Goal: Transaction & Acquisition: Purchase product/service

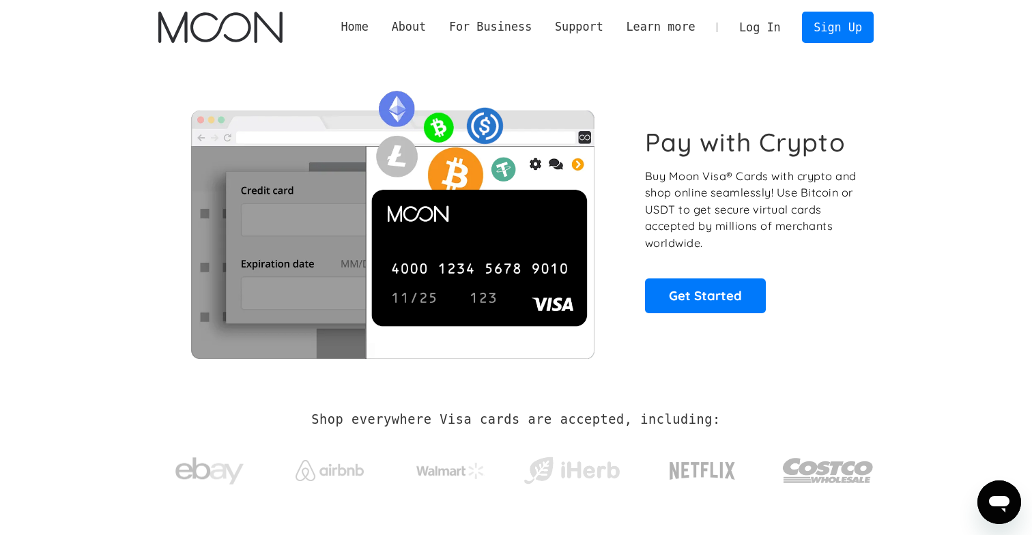
click at [771, 29] on link "Log In" at bounding box center [759, 27] width 64 height 30
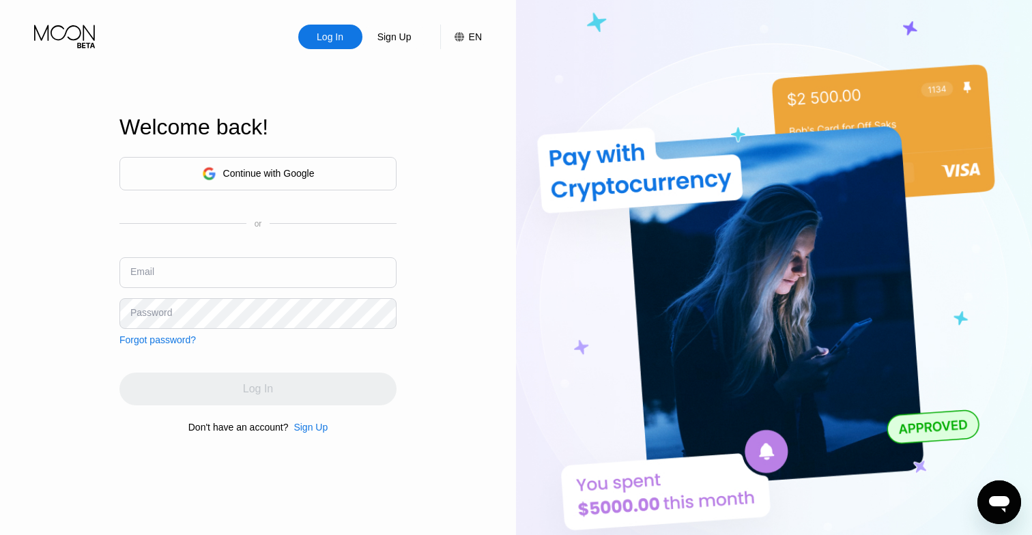
click at [281, 273] on input "text" at bounding box center [257, 272] width 277 height 31
type input "daniel@"
click at [308, 427] on div "Sign Up" at bounding box center [310, 427] width 34 height 11
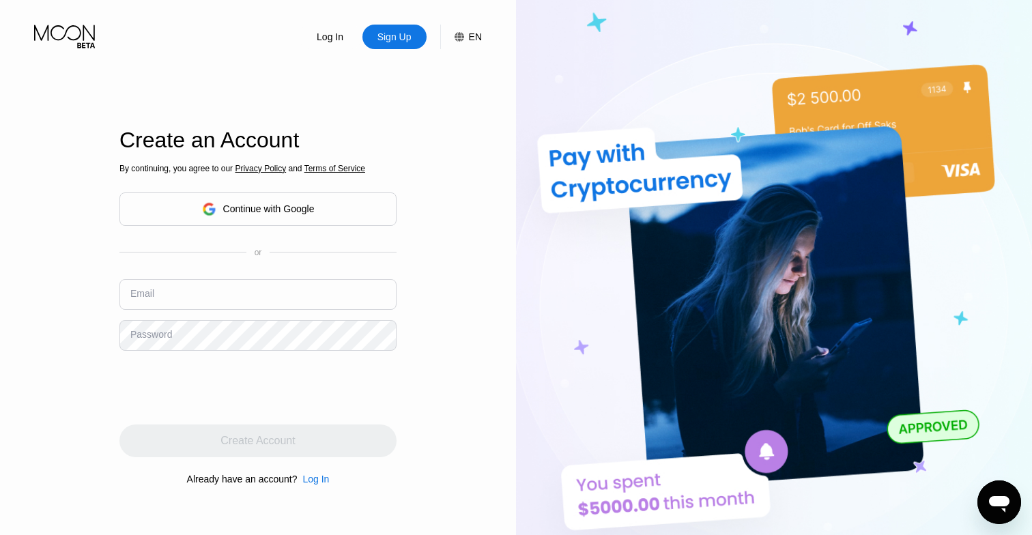
click at [239, 308] on input "text" at bounding box center [257, 294] width 277 height 31
type input "[PERSON_NAME][EMAIL_ADDRESS][DOMAIN_NAME]"
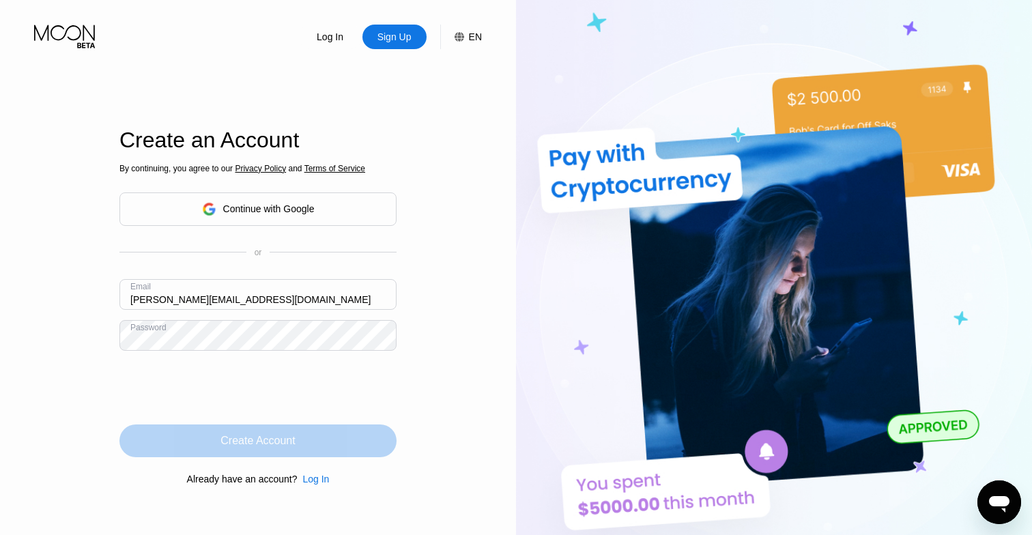
click at [204, 431] on div "Create Account" at bounding box center [257, 440] width 277 height 33
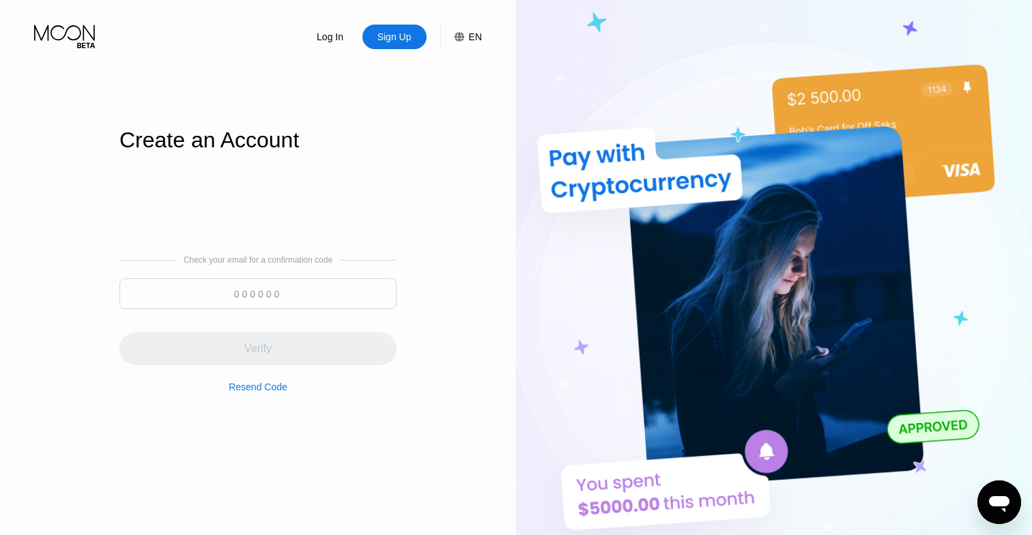
click at [314, 299] on input at bounding box center [257, 293] width 277 height 31
paste input "823357"
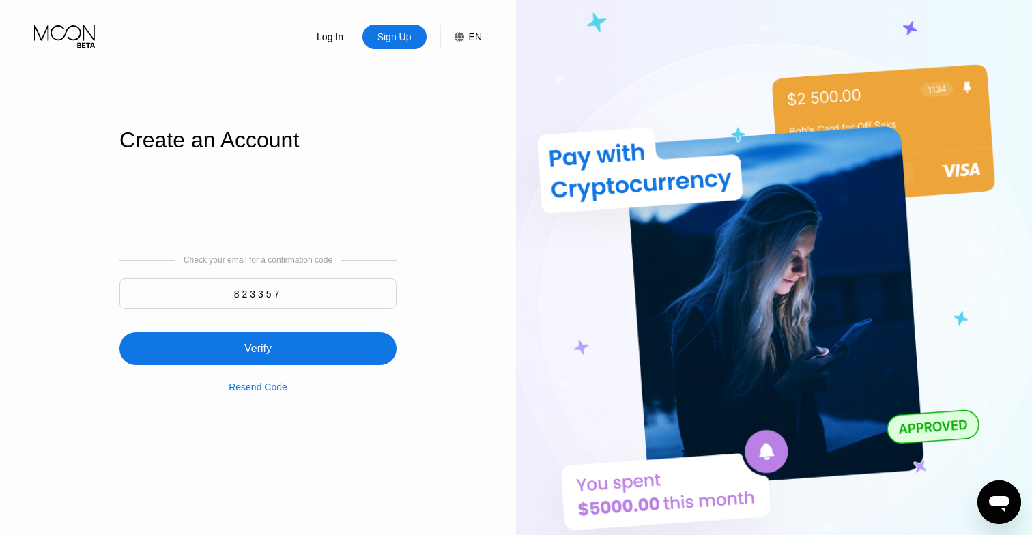
type input "823357"
click at [269, 352] on div "Verify" at bounding box center [257, 349] width 27 height 14
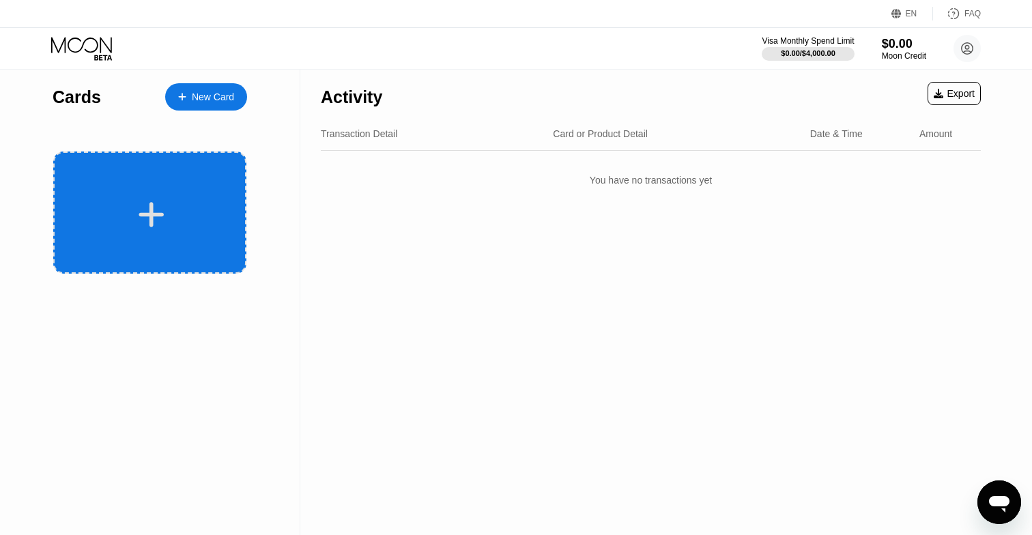
click at [202, 196] on div at bounding box center [149, 212] width 193 height 122
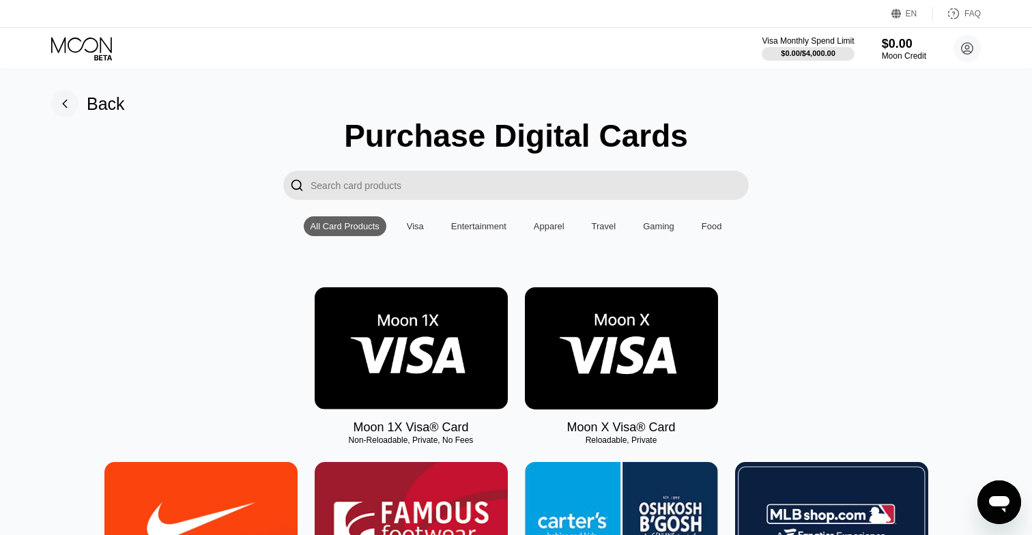
click at [609, 331] on img at bounding box center [621, 348] width 193 height 122
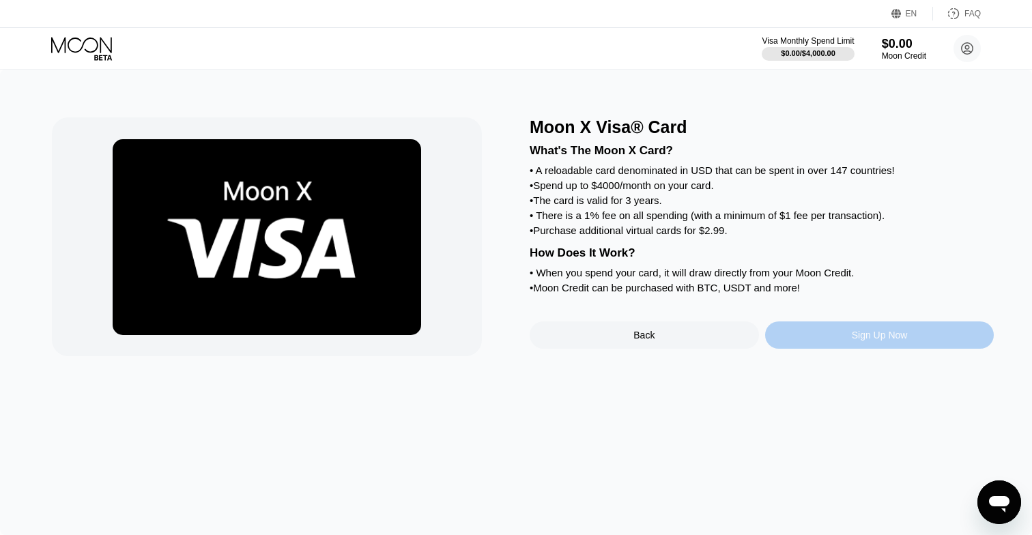
click at [866, 333] on div "Sign Up Now" at bounding box center [879, 335] width 56 height 11
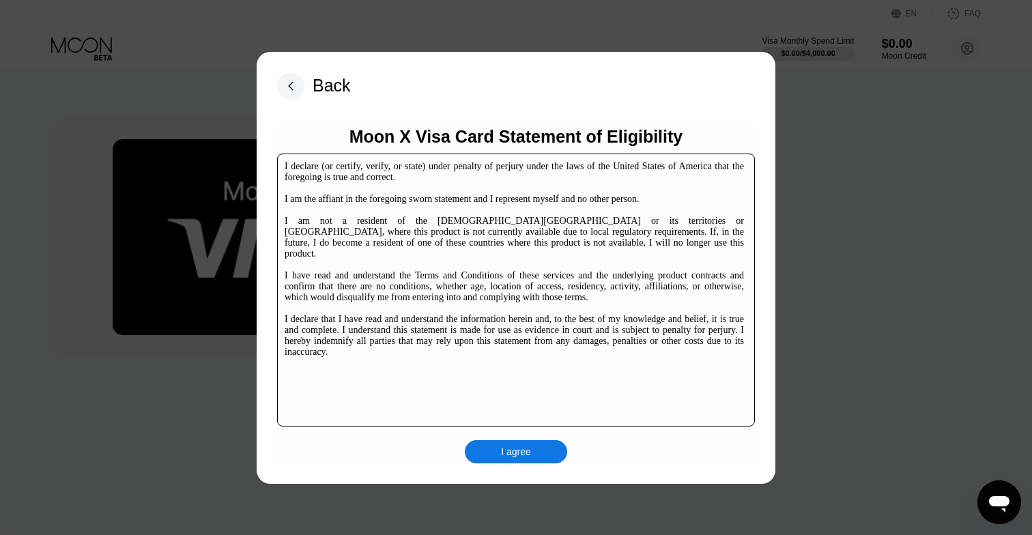
click at [544, 456] on div "I agree" at bounding box center [516, 451] width 102 height 23
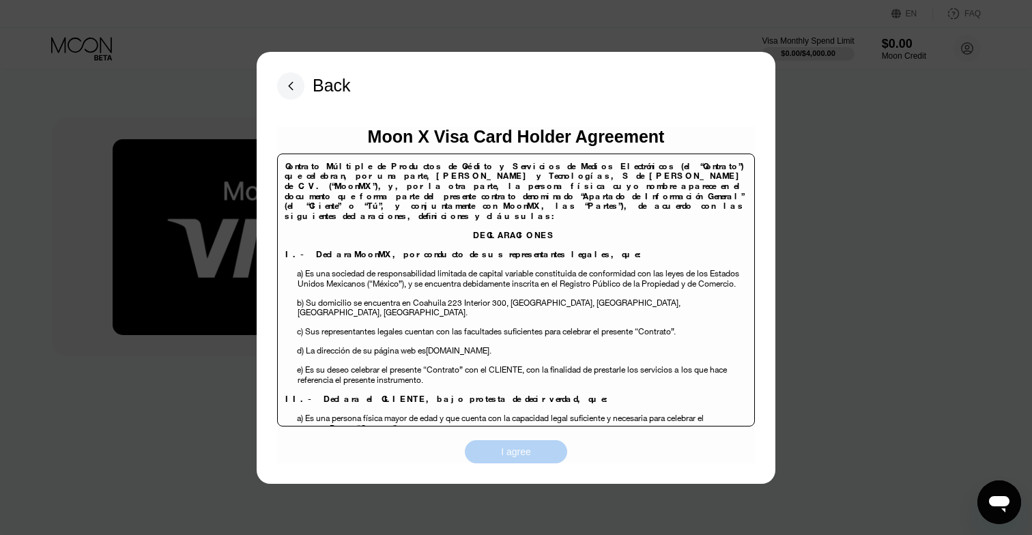
click at [523, 443] on div "I agree" at bounding box center [516, 451] width 102 height 23
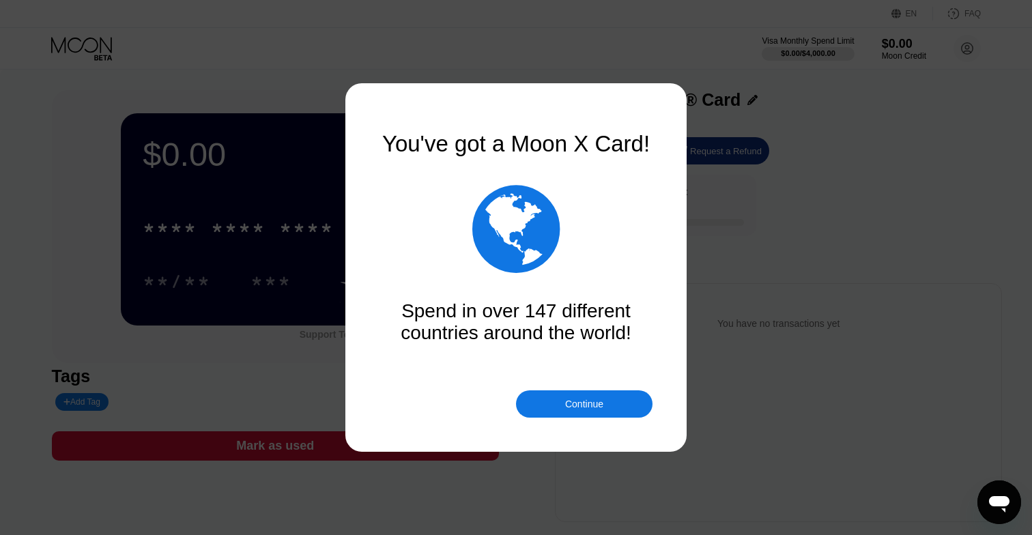
click at [538, 402] on div "Continue" at bounding box center [584, 403] width 136 height 27
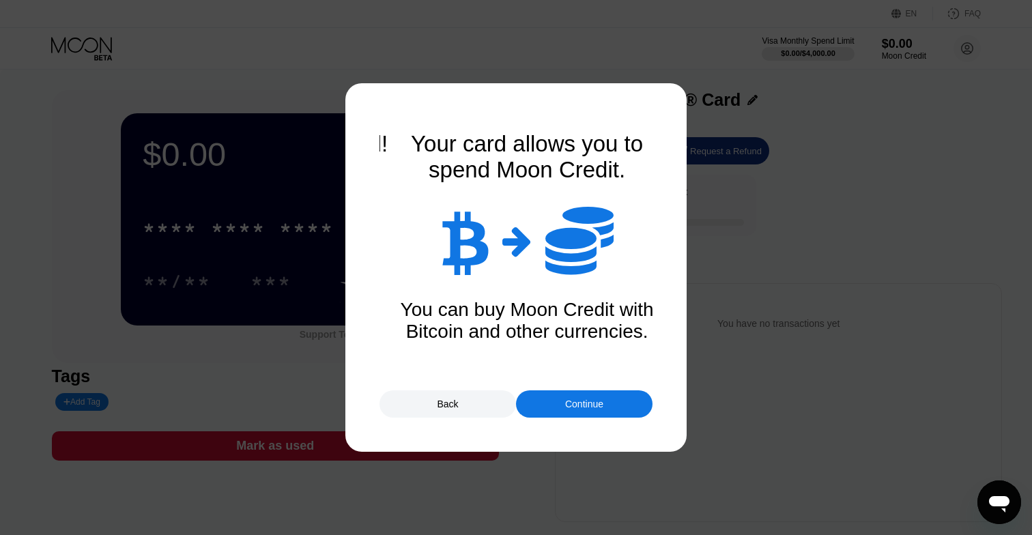
click at [538, 402] on div "Continue" at bounding box center [584, 403] width 136 height 27
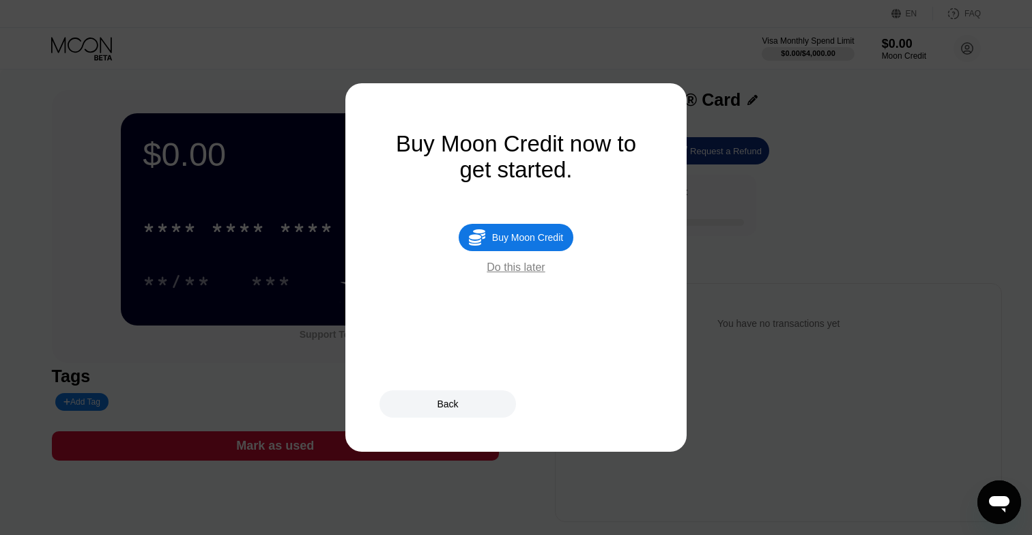
click at [511, 237] on div "Buy Moon Credit" at bounding box center [527, 237] width 71 height 11
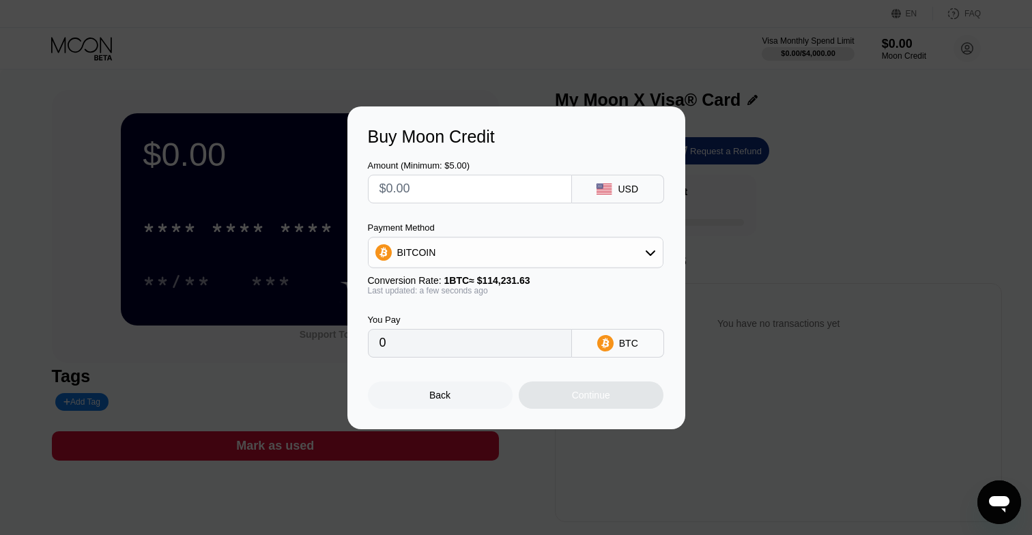
click at [521, 252] on div "BITCOIN" at bounding box center [515, 252] width 294 height 27
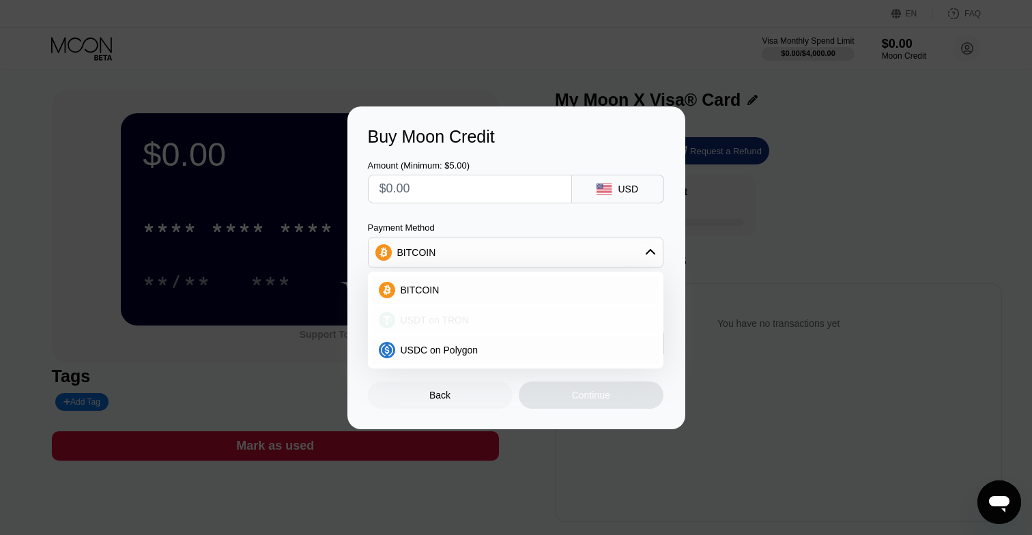
click at [527, 315] on div "USDT on TRON" at bounding box center [523, 320] width 257 height 11
type input "0.00"
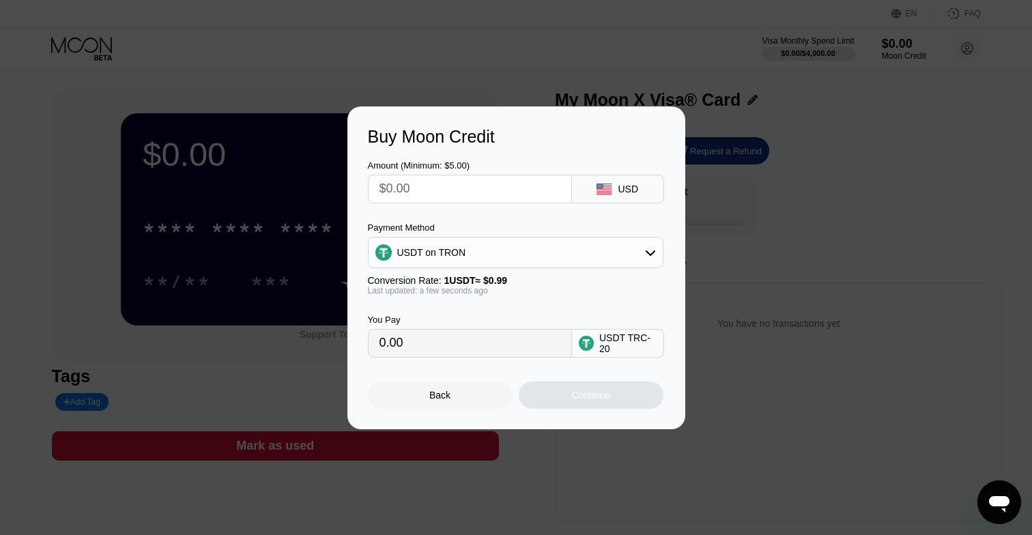
click at [503, 189] on input "text" at bounding box center [469, 188] width 181 height 27
type input "$1"
type input "1.01"
type input "$10"
type input "10.10"
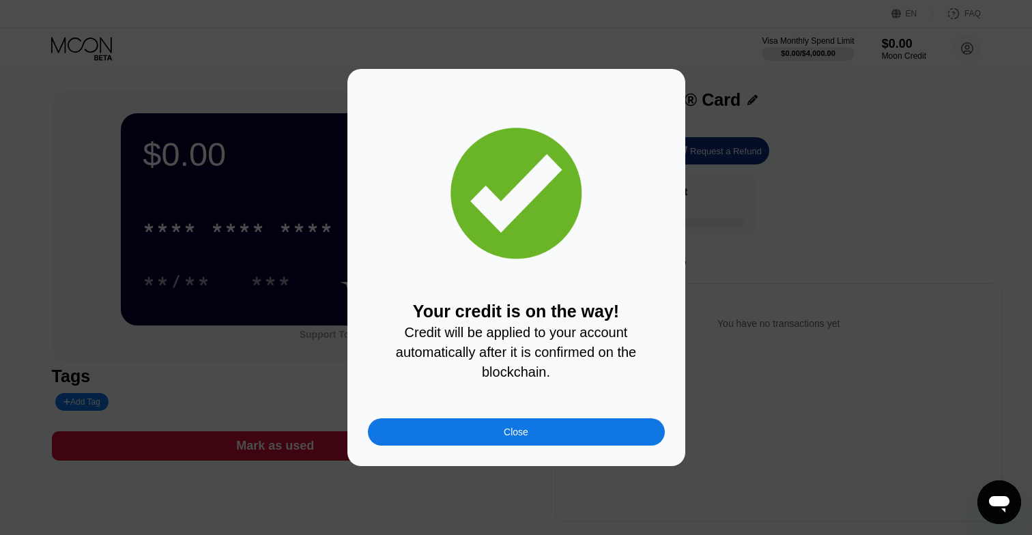
click at [573, 430] on div "Close" at bounding box center [516, 431] width 297 height 27
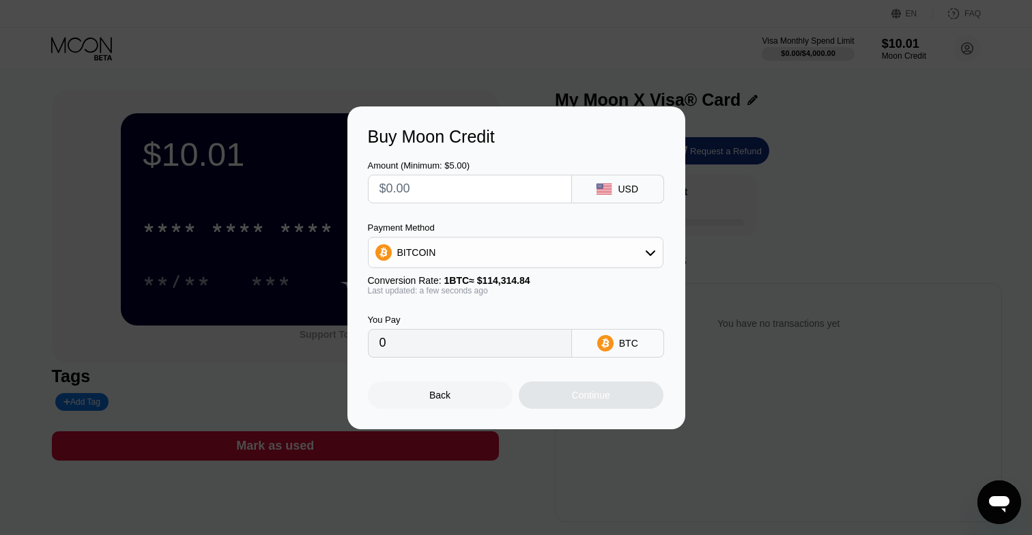
click at [460, 390] on div "Back" at bounding box center [440, 394] width 145 height 27
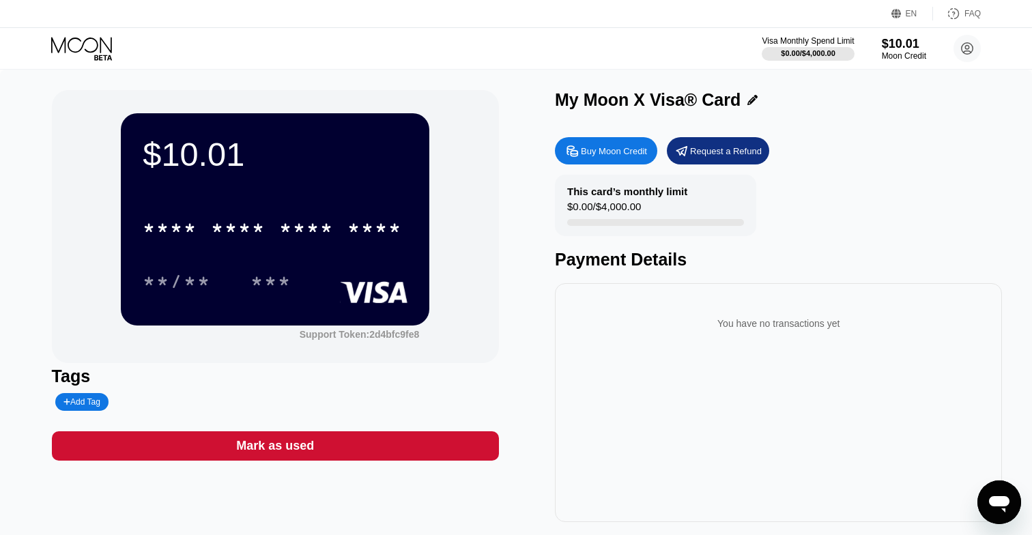
click at [316, 219] on div "* * * *" at bounding box center [306, 230] width 55 height 22
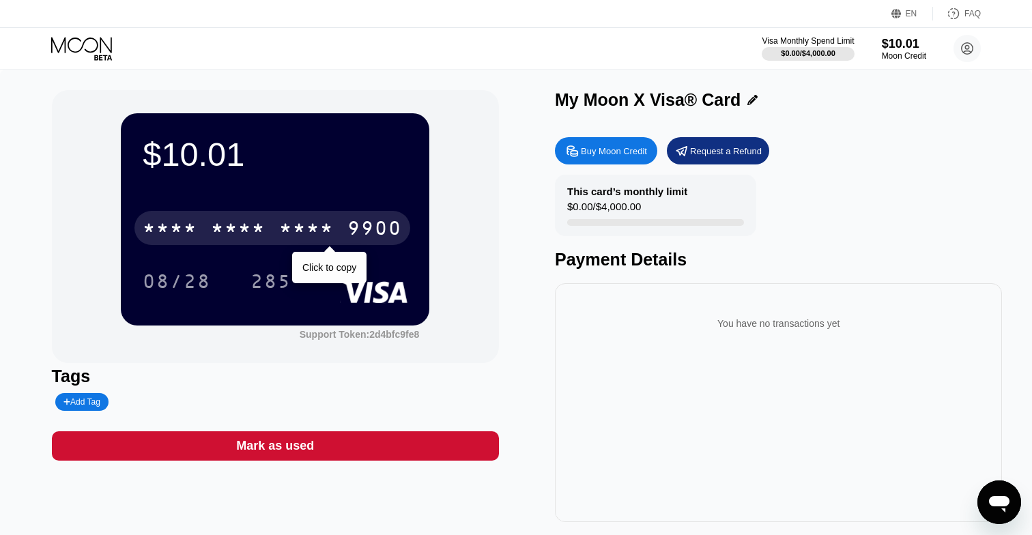
click at [306, 231] on div "* * * *" at bounding box center [306, 230] width 55 height 22
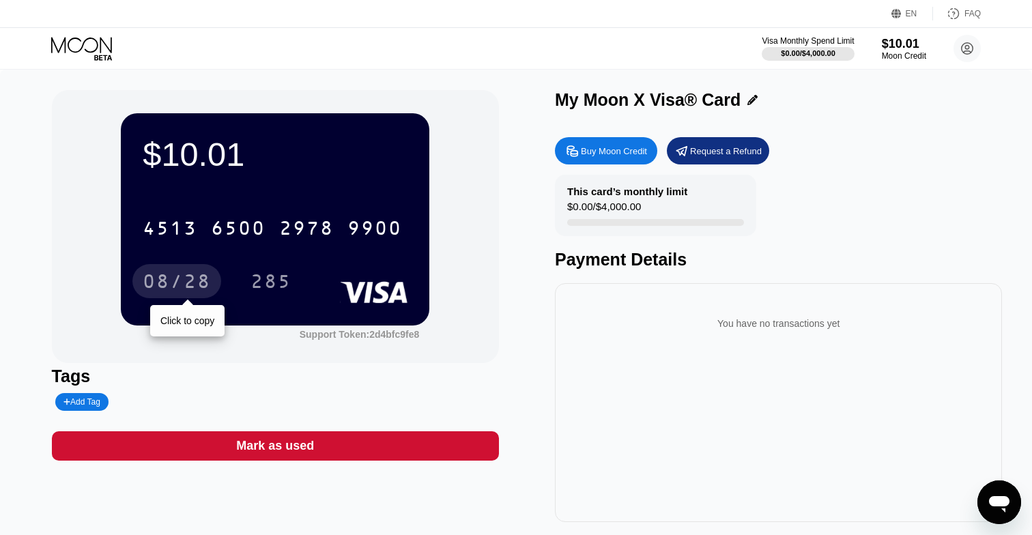
click at [202, 289] on div "08/28" at bounding box center [177, 283] width 68 height 22
